Goal: Information Seeking & Learning: Find specific fact

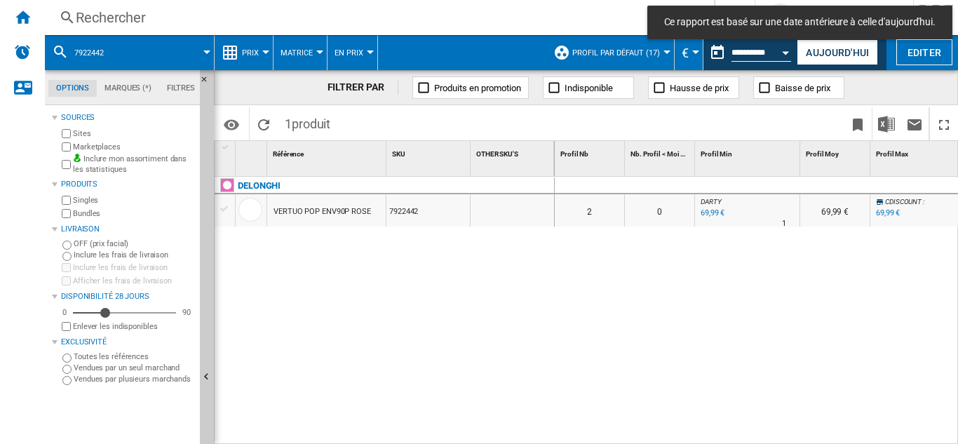
click at [100, 18] on div "Rechercher" at bounding box center [376, 18] width 601 height 20
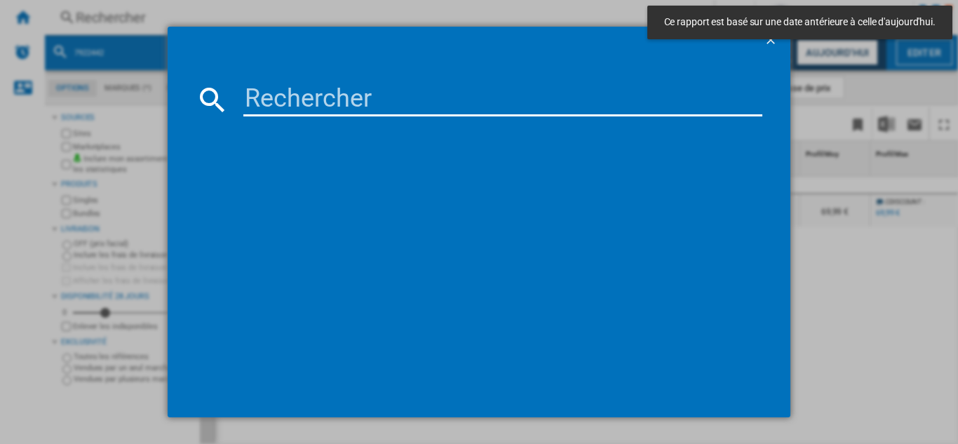
click at [311, 102] on input at bounding box center [502, 100] width 519 height 34
paste input "7087764"
type input "7087764"
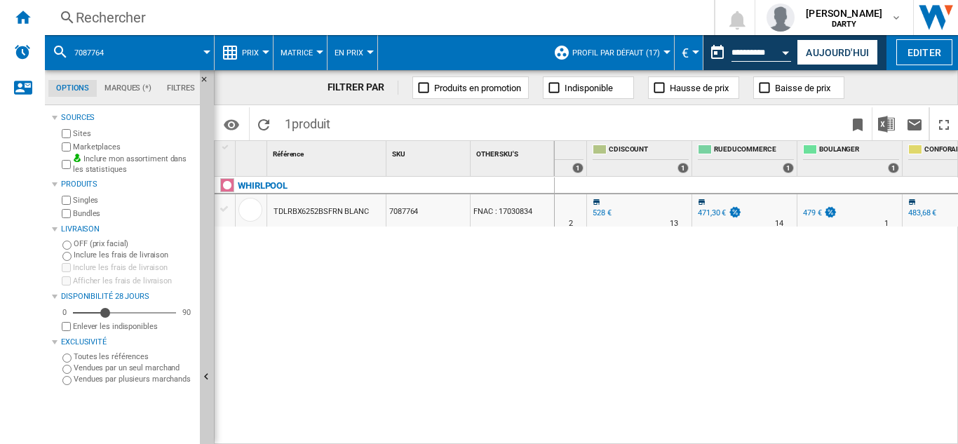
scroll to position [0, 919]
click at [128, 21] on div "Rechercher" at bounding box center [376, 18] width 601 height 20
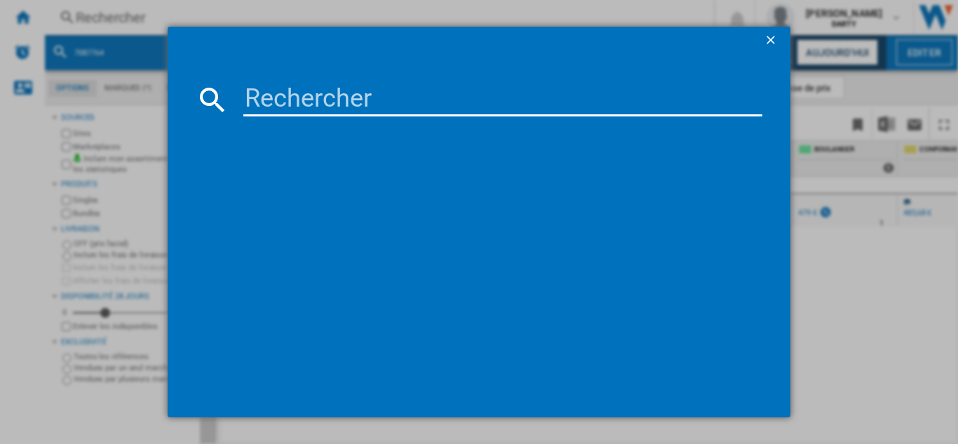
type input "7950675"
